Goal: Check status: Check status

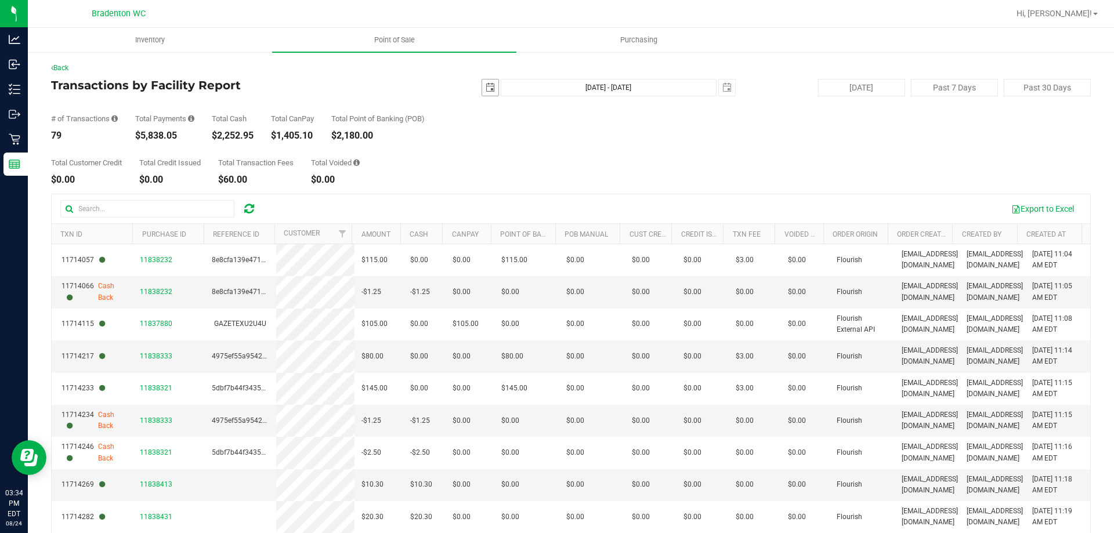
click at [488, 86] on span "select" at bounding box center [490, 87] width 9 height 9
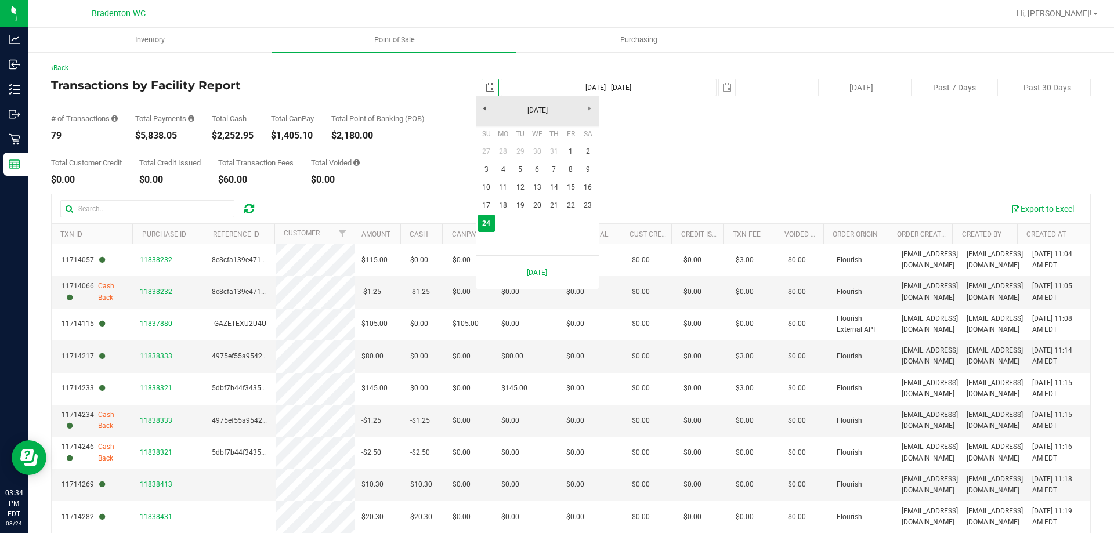
scroll to position [0, 29]
click at [587, 207] on link "23" at bounding box center [588, 206] width 17 height 18
type input "[DATE]"
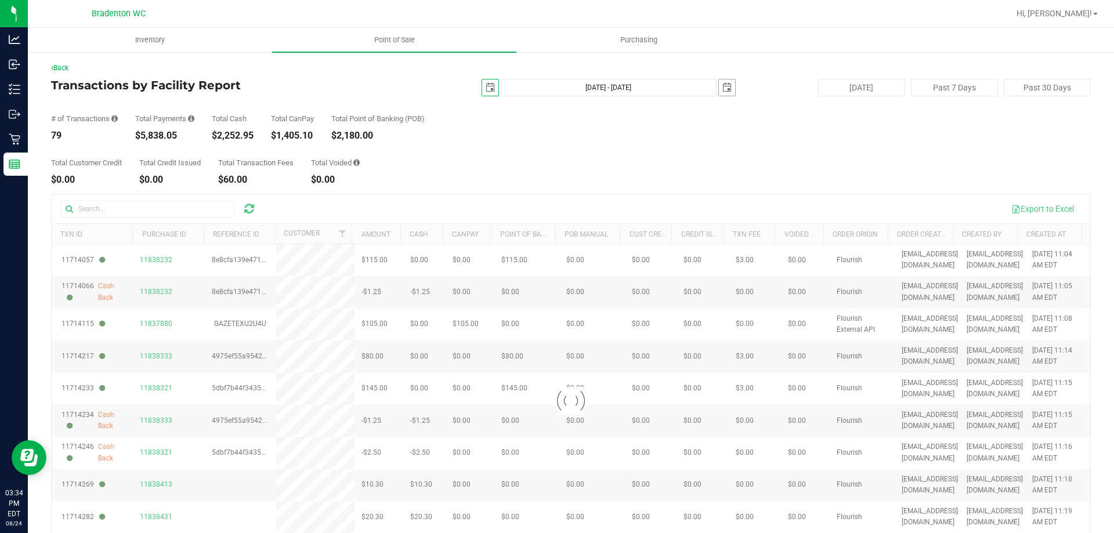
click at [724, 86] on span "select" at bounding box center [726, 87] width 9 height 9
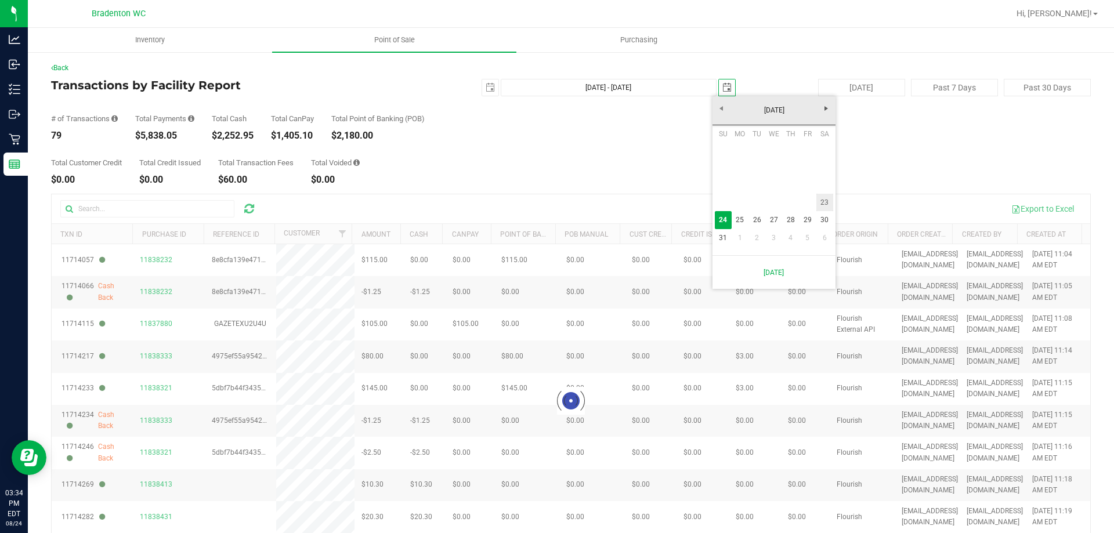
click at [827, 200] on link "23" at bounding box center [824, 203] width 17 height 18
type input "[DATE] - [DATE]"
type input "[DATE]"
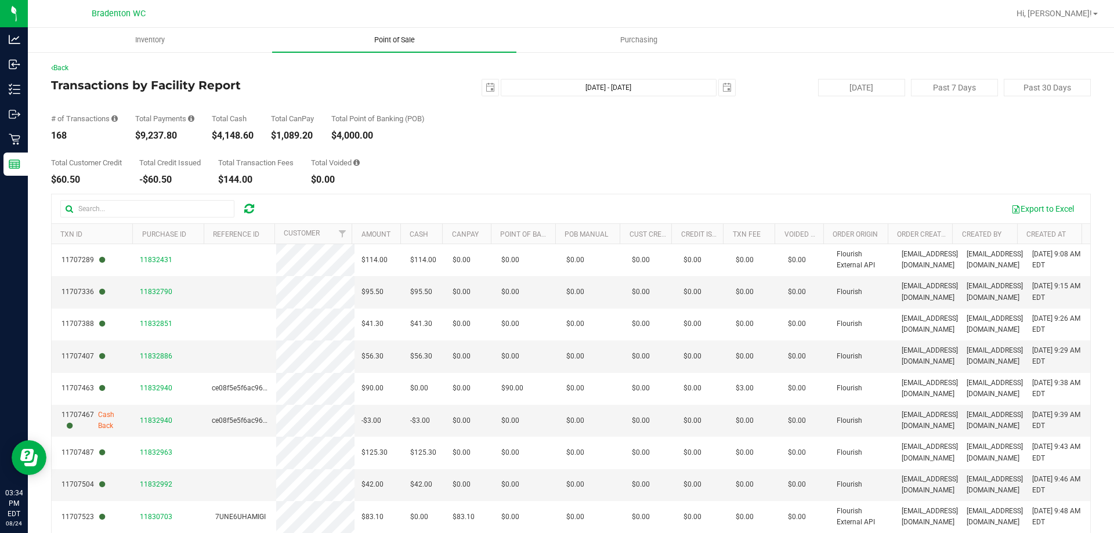
click at [391, 40] on span "Point of Sale" at bounding box center [395, 40] width 72 height 10
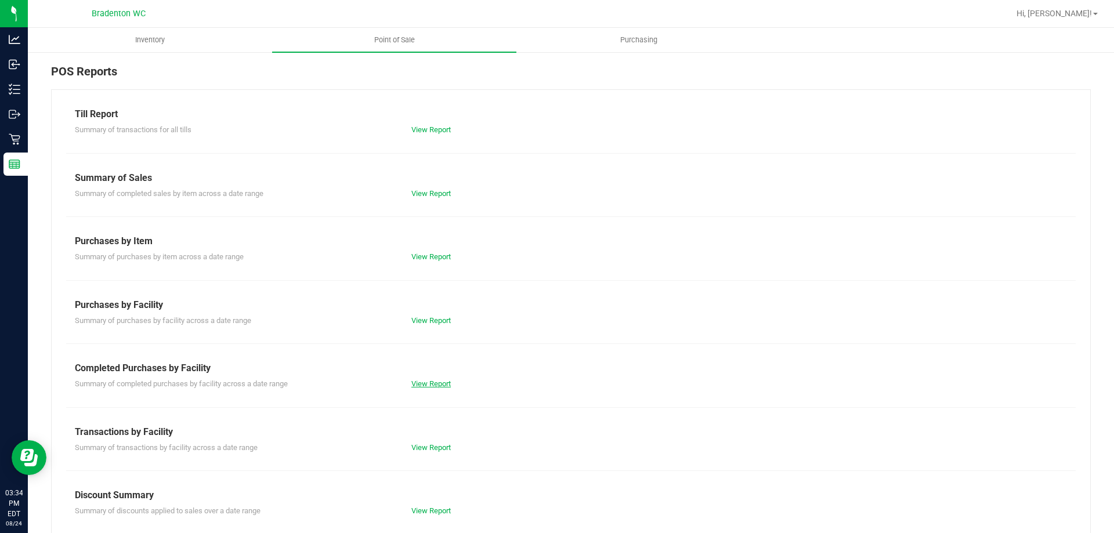
click at [423, 388] on link "View Report" at bounding box center [430, 384] width 39 height 9
